Goal: Understand process/instructions: Learn about a topic

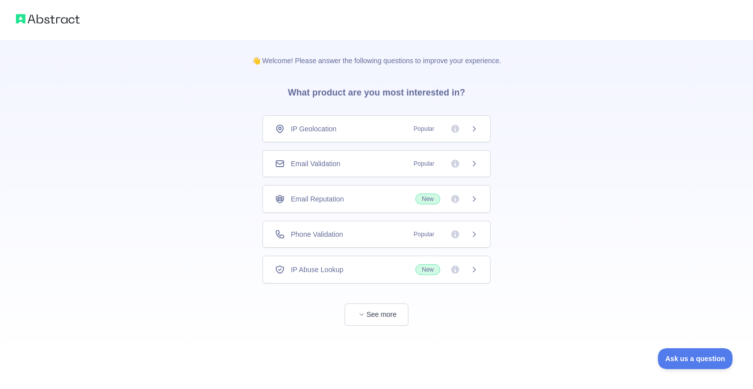
click at [372, 170] on div "Email Validation Popular" at bounding box center [376, 163] width 228 height 27
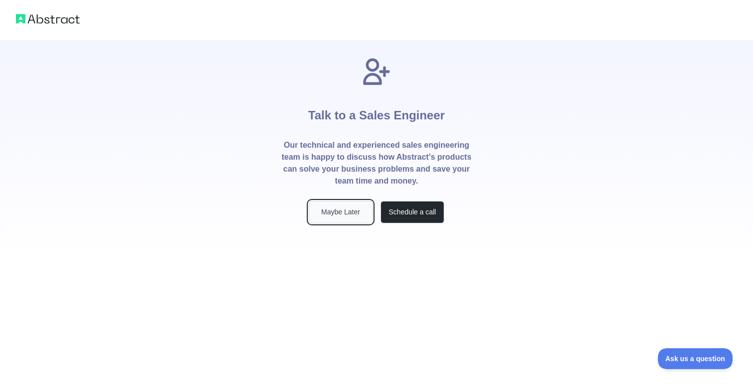
click at [347, 219] on button "Maybe Later" at bounding box center [341, 212] width 64 height 22
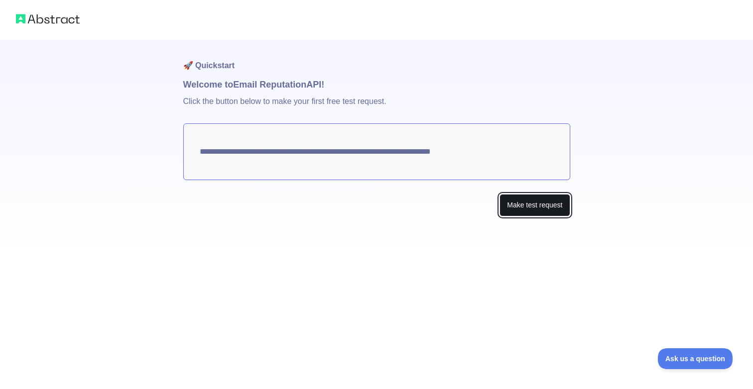
click at [525, 210] on button "Make test request" at bounding box center [535, 205] width 70 height 22
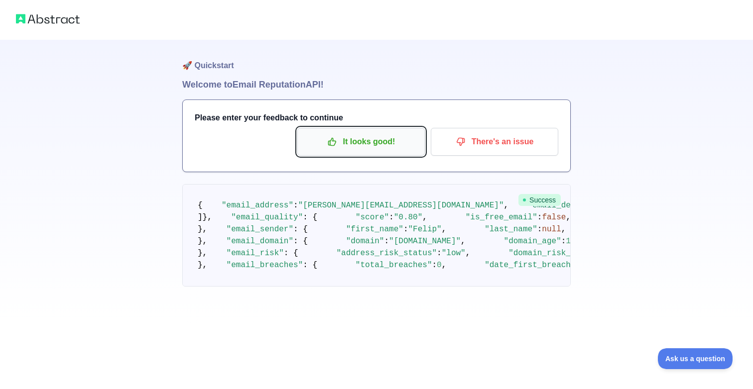
click at [376, 146] on p "It looks good!" at bounding box center [361, 141] width 113 height 17
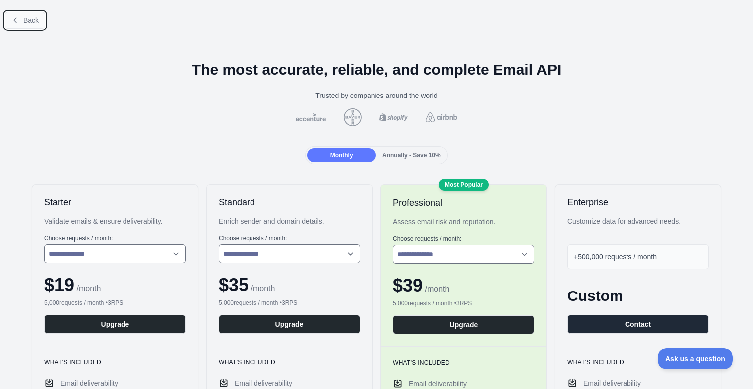
click at [36, 21] on span "Back" at bounding box center [30, 20] width 15 height 8
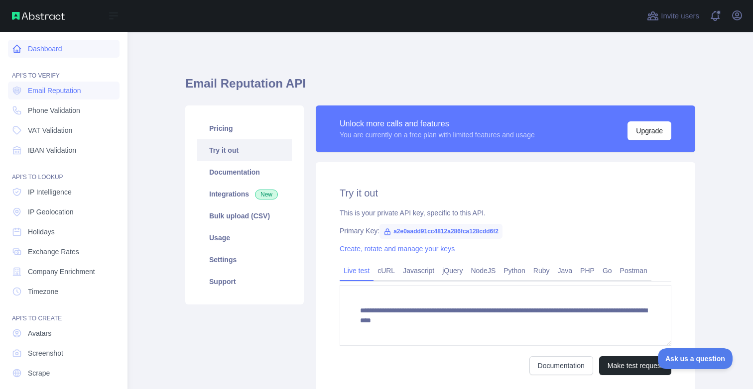
click at [30, 49] on link "Dashboard" at bounding box center [64, 49] width 112 height 18
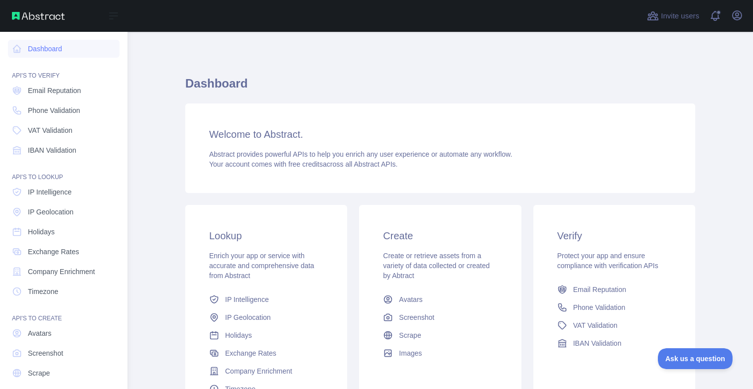
scroll to position [29, 0]
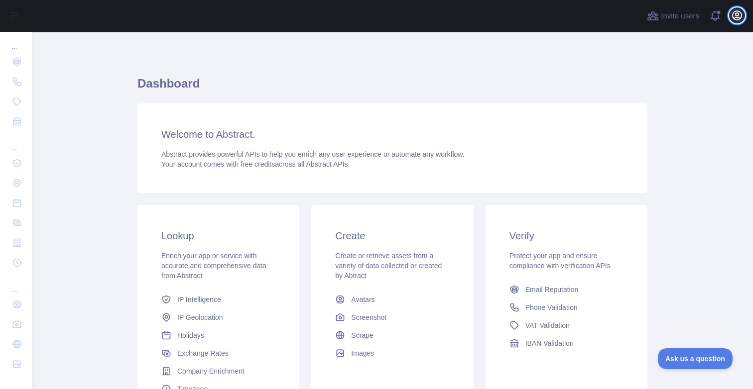
click at [737, 20] on icon "button" at bounding box center [737, 15] width 12 height 12
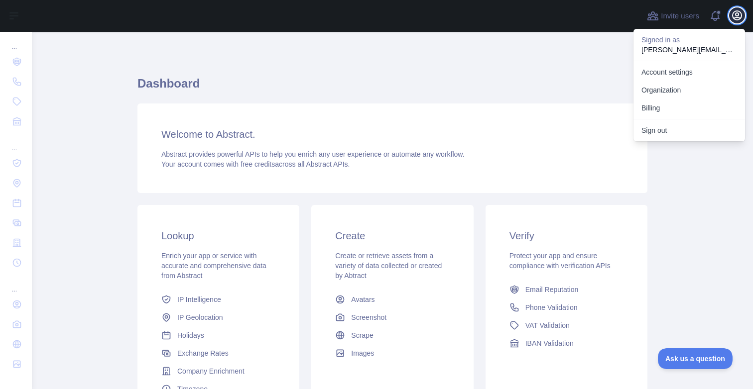
click at [739, 16] on icon "button" at bounding box center [737, 15] width 12 height 12
